Goal: Task Accomplishment & Management: Use online tool/utility

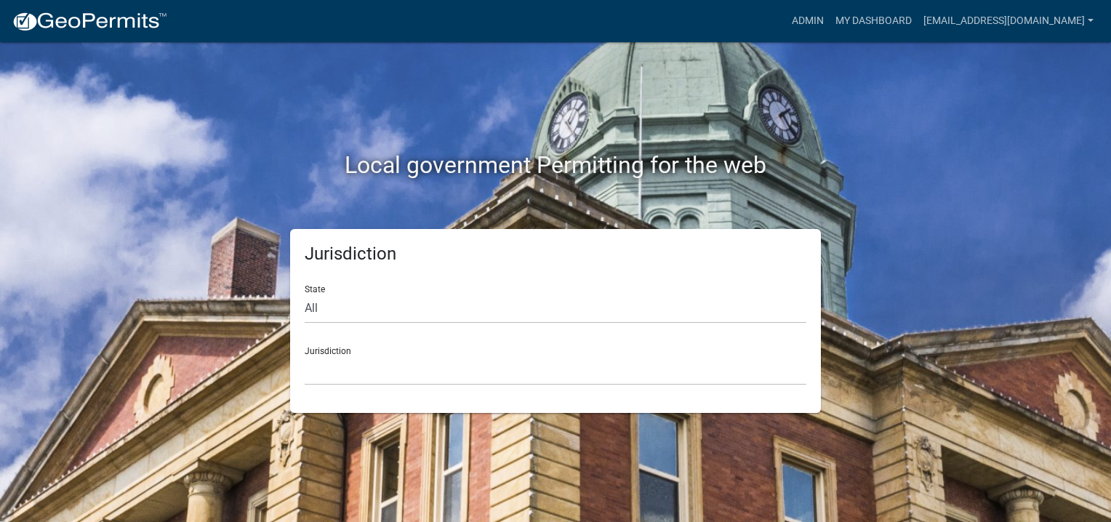
click at [328, 352] on div "Jurisdiction [GEOGRAPHIC_DATA], [US_STATE] [GEOGRAPHIC_DATA], [US_STATE][PERSON…" at bounding box center [556, 360] width 502 height 50
click at [313, 314] on select "All [US_STATE] [US_STATE] [US_STATE] [US_STATE] [US_STATE] [US_STATE] [US_STATE…" at bounding box center [556, 309] width 502 height 30
select select "[US_STATE]"
click at [305, 294] on select "All [US_STATE] [US_STATE] [US_STATE] [US_STATE] [US_STATE] [US_STATE] [US_STATE…" at bounding box center [556, 309] width 502 height 30
click at [370, 360] on select "[GEOGRAPHIC_DATA], [US_STATE] [GEOGRAPHIC_DATA], [US_STATE]" at bounding box center [556, 371] width 502 height 30
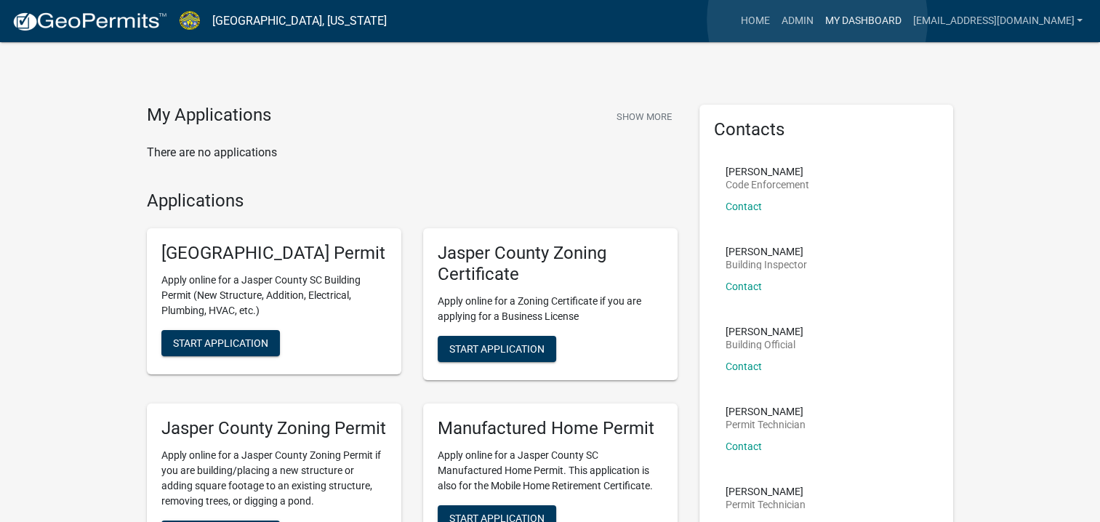
click at [819, 20] on link "My Dashboard" at bounding box center [863, 21] width 88 height 28
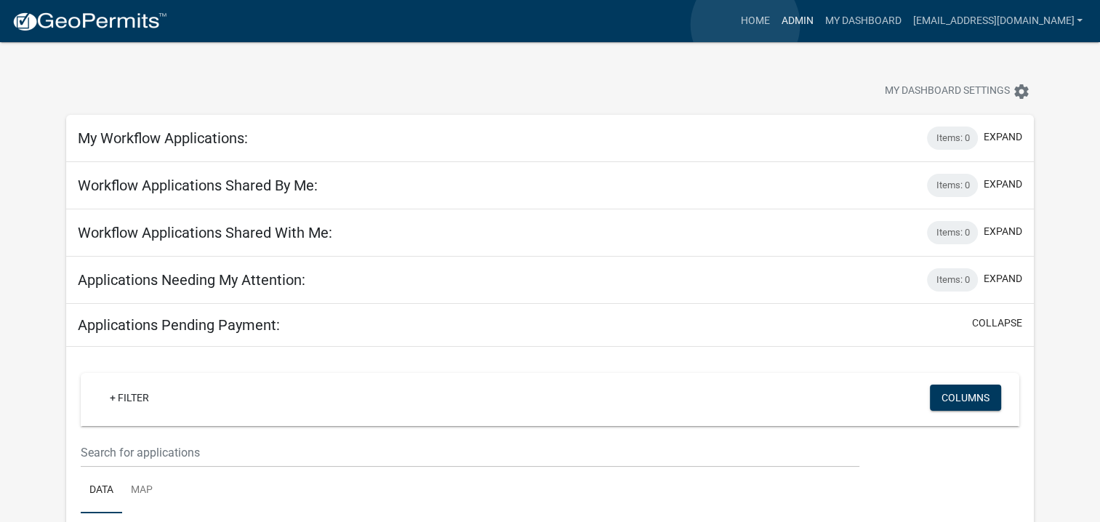
click at [775, 25] on link "Admin" at bounding box center [797, 21] width 44 height 28
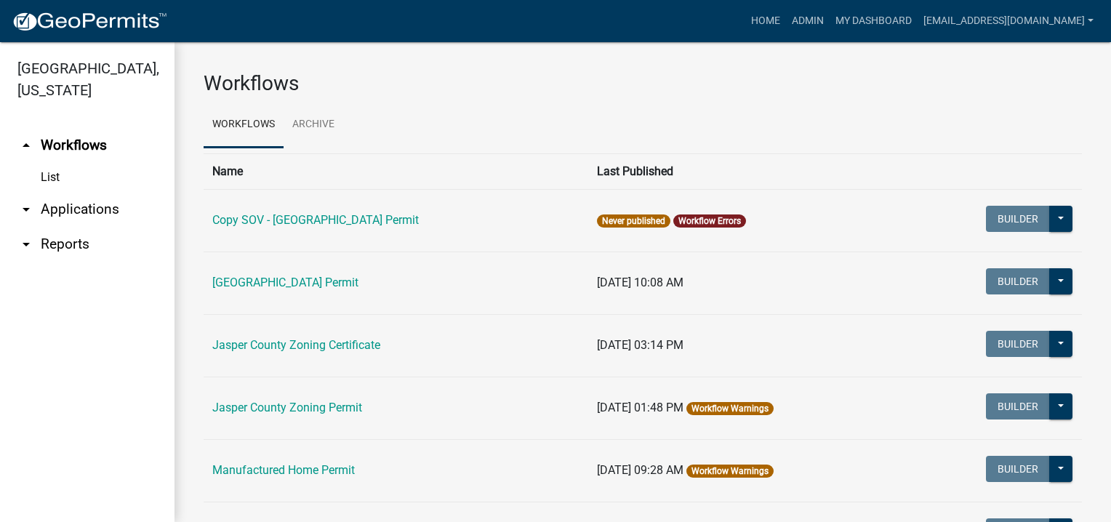
click at [92, 215] on link "arrow_drop_down Applications" at bounding box center [87, 209] width 174 height 35
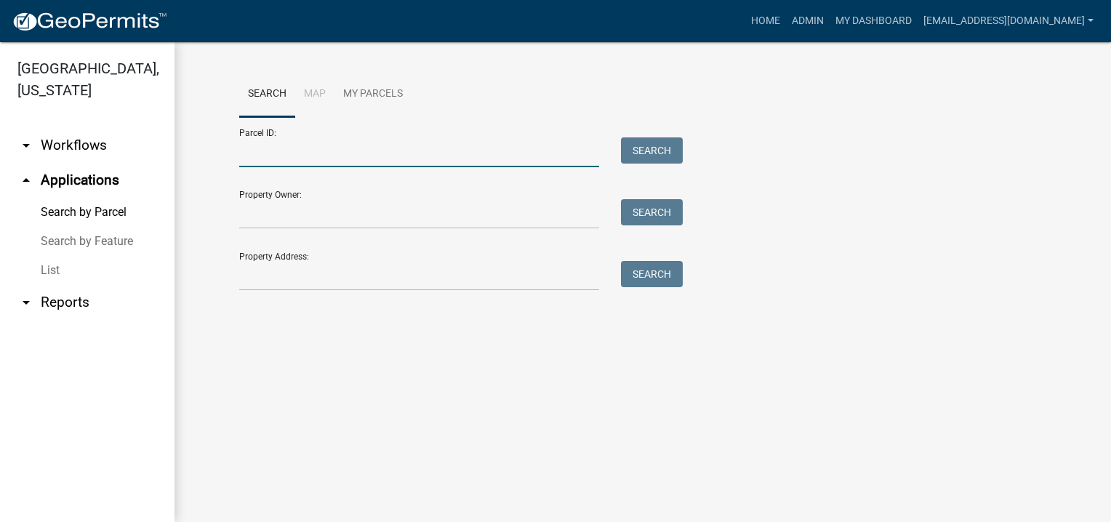
click at [284, 159] on input "Parcel ID:" at bounding box center [419, 152] width 360 height 30
click at [416, 348] on main "Search Map My Parcels Parcel ID: Search Property Owner: Search Property Address…" at bounding box center [642, 282] width 936 height 480
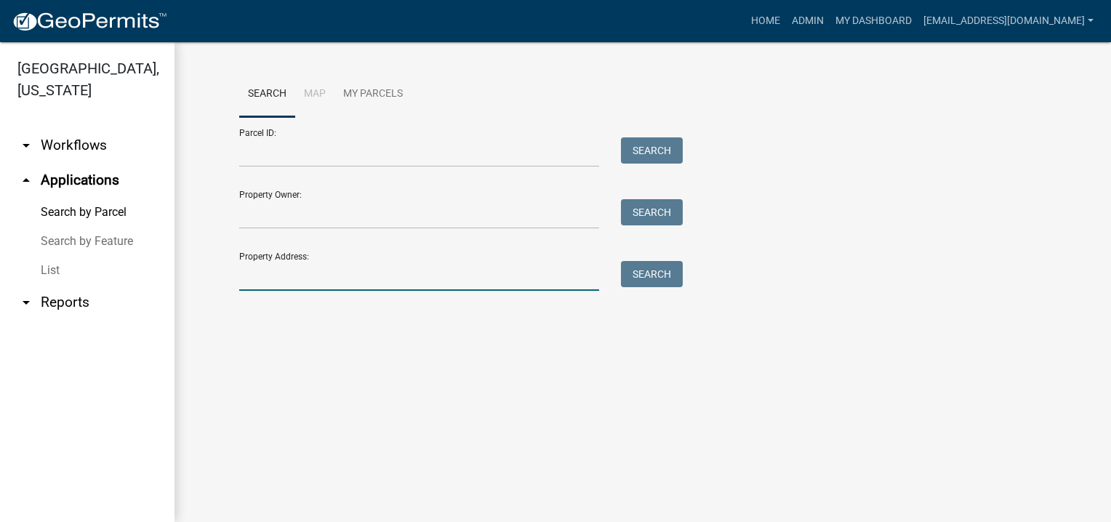
click at [262, 265] on input "Property Address:" at bounding box center [419, 276] width 360 height 30
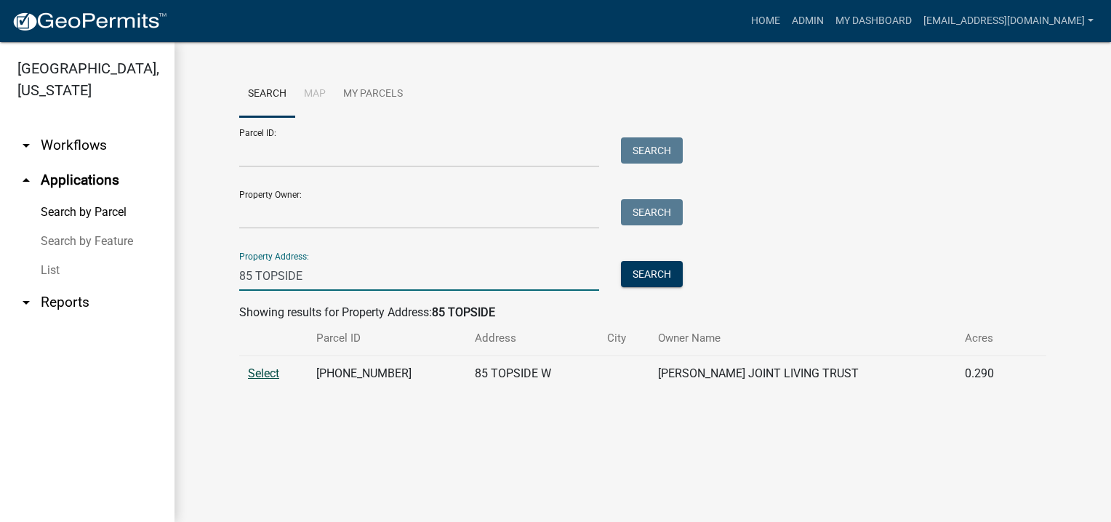
type input "85 TOPSIDE"
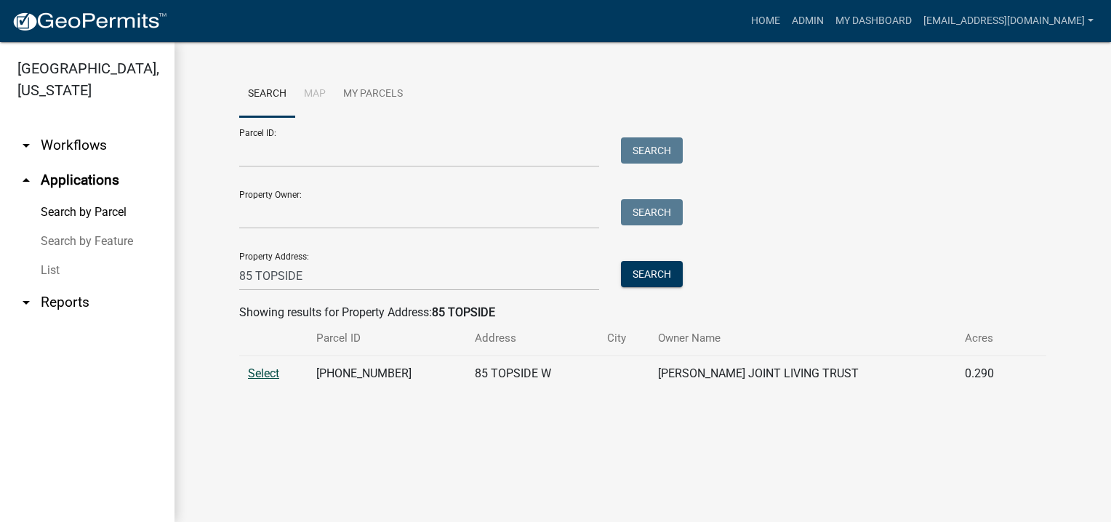
click at [262, 371] on span "Select" at bounding box center [263, 373] width 31 height 14
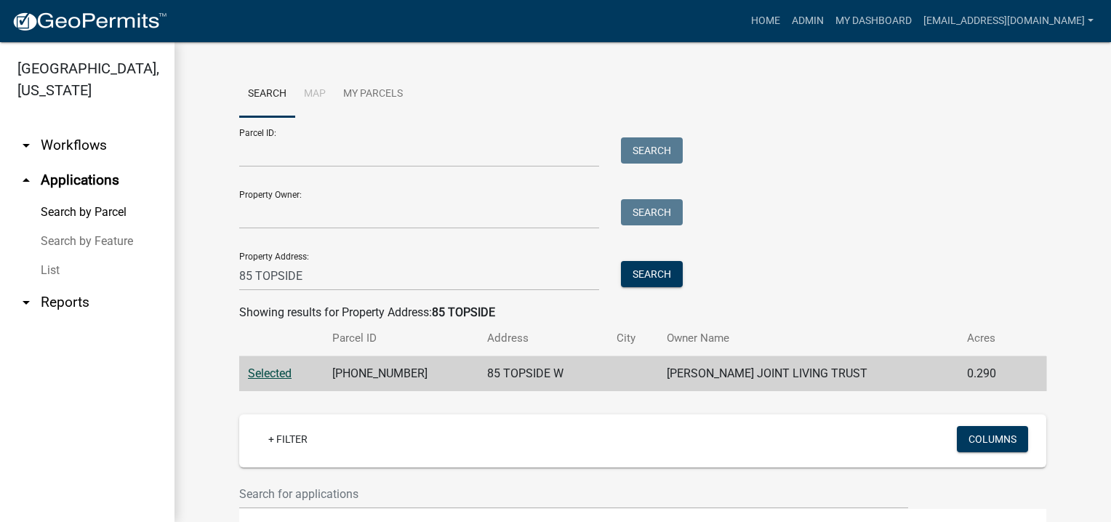
click at [380, 372] on td "[PHONE_NUMBER]" at bounding box center [401, 374] width 155 height 36
click at [746, 369] on td "[PERSON_NAME] JOINT LIVING TRUST" at bounding box center [808, 374] width 300 height 36
